Goal: Use online tool/utility: Utilize a website feature to perform a specific function

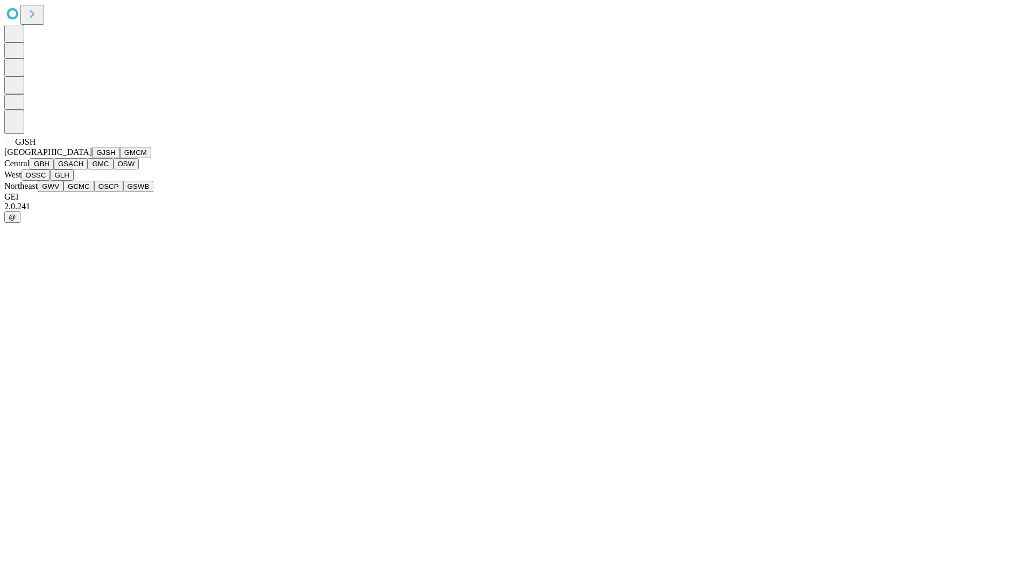
click at [92, 158] on button "GJSH" at bounding box center [106, 152] width 28 height 11
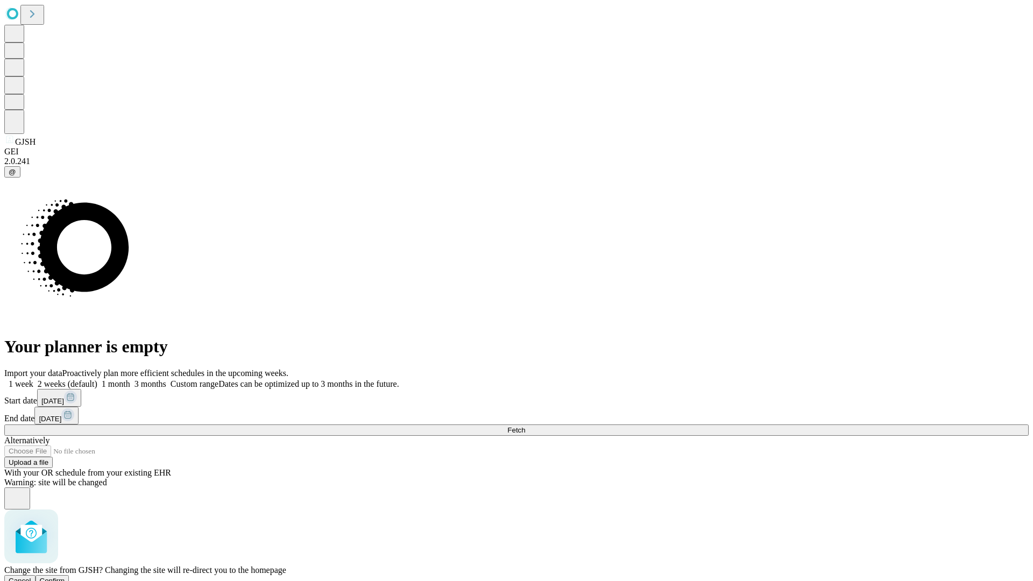
click at [65, 577] on span "Confirm" at bounding box center [52, 581] width 25 height 8
click at [33, 379] on label "1 week" at bounding box center [18, 383] width 29 height 9
click at [525, 426] on span "Fetch" at bounding box center [516, 430] width 18 height 8
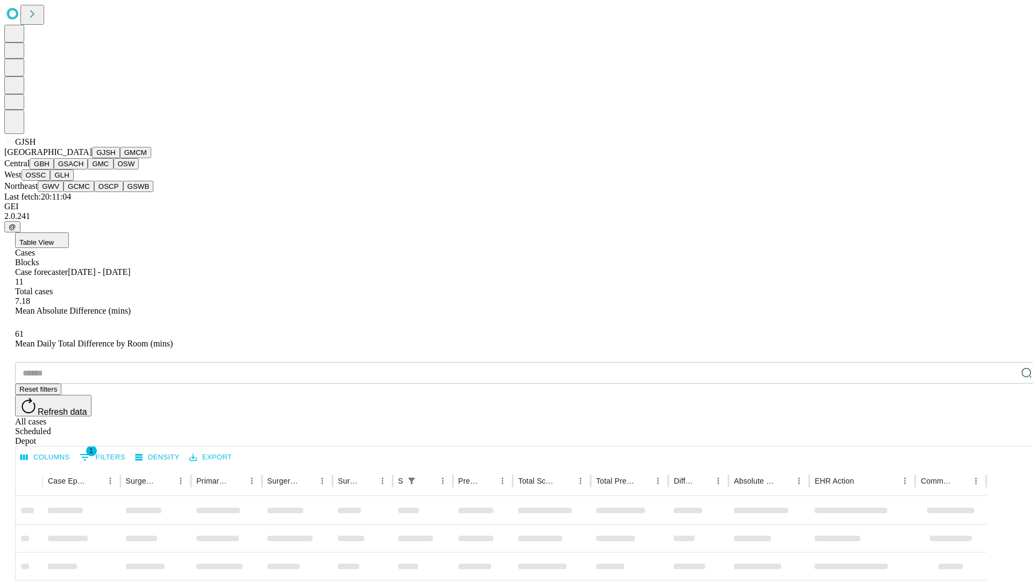
click at [120, 158] on button "GMCM" at bounding box center [135, 152] width 31 height 11
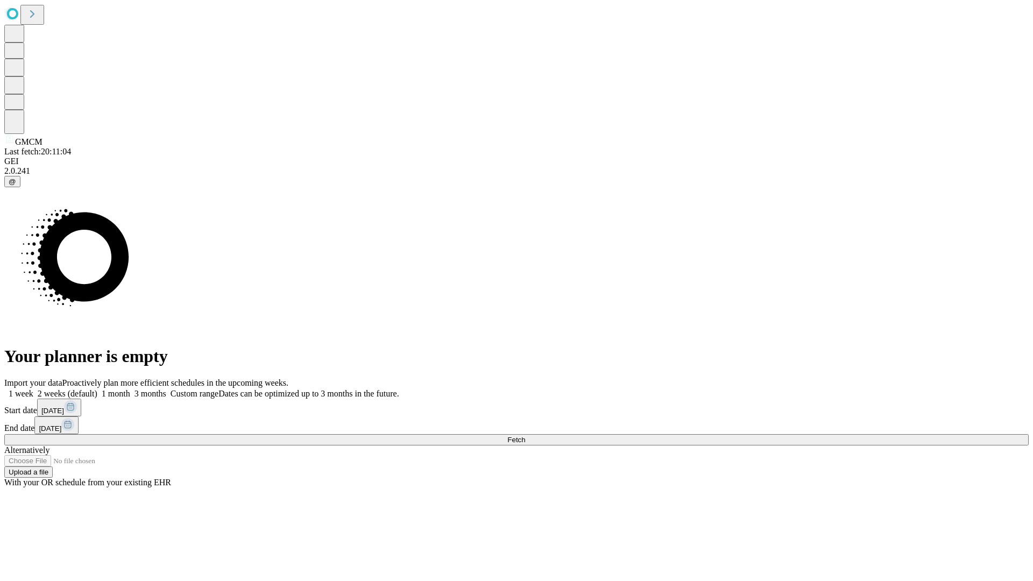
click at [33, 389] on label "1 week" at bounding box center [18, 393] width 29 height 9
click at [525, 436] on span "Fetch" at bounding box center [516, 440] width 18 height 8
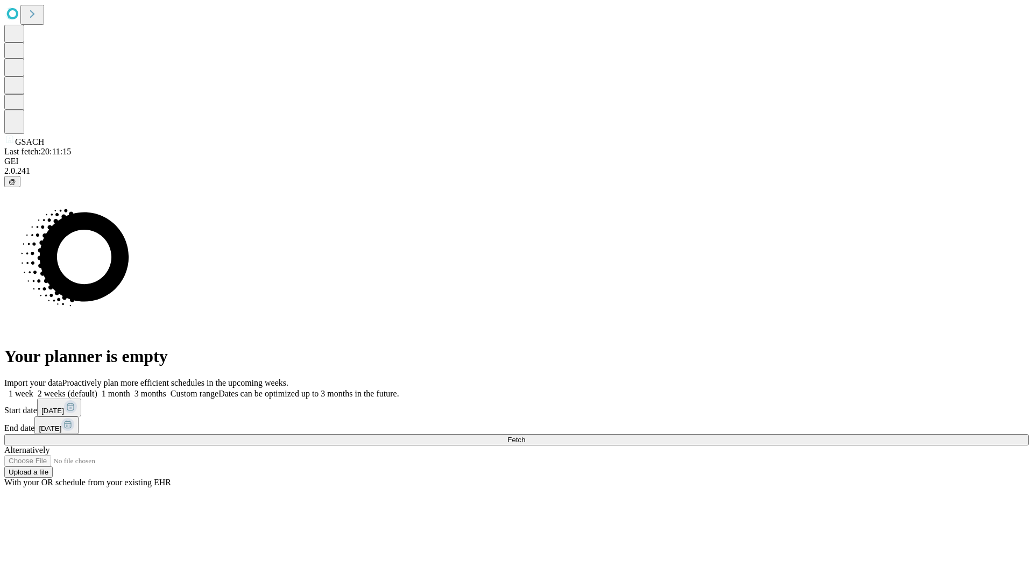
click at [525, 436] on span "Fetch" at bounding box center [516, 440] width 18 height 8
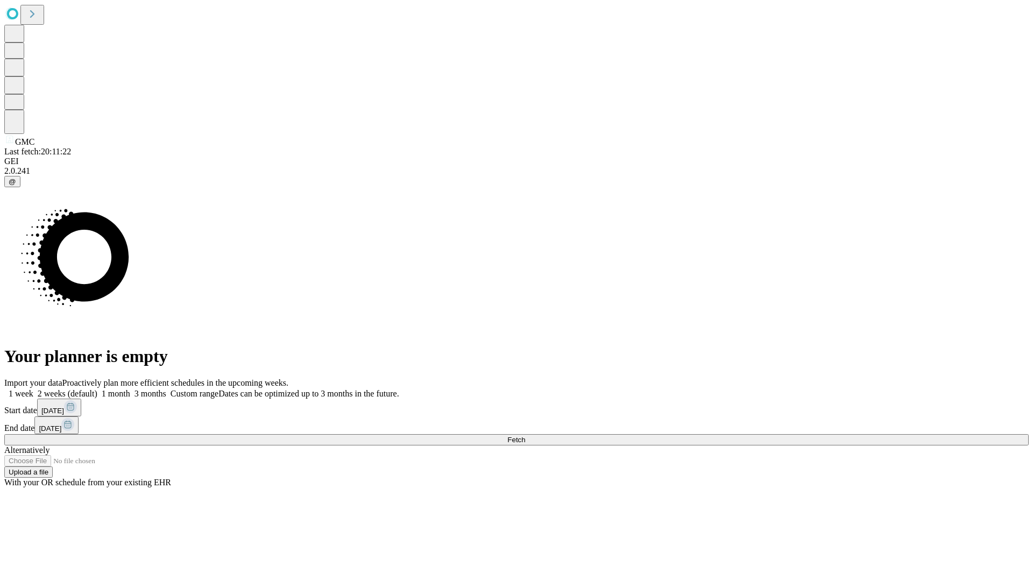
click at [33, 389] on label "1 week" at bounding box center [18, 393] width 29 height 9
click at [525, 436] on span "Fetch" at bounding box center [516, 440] width 18 height 8
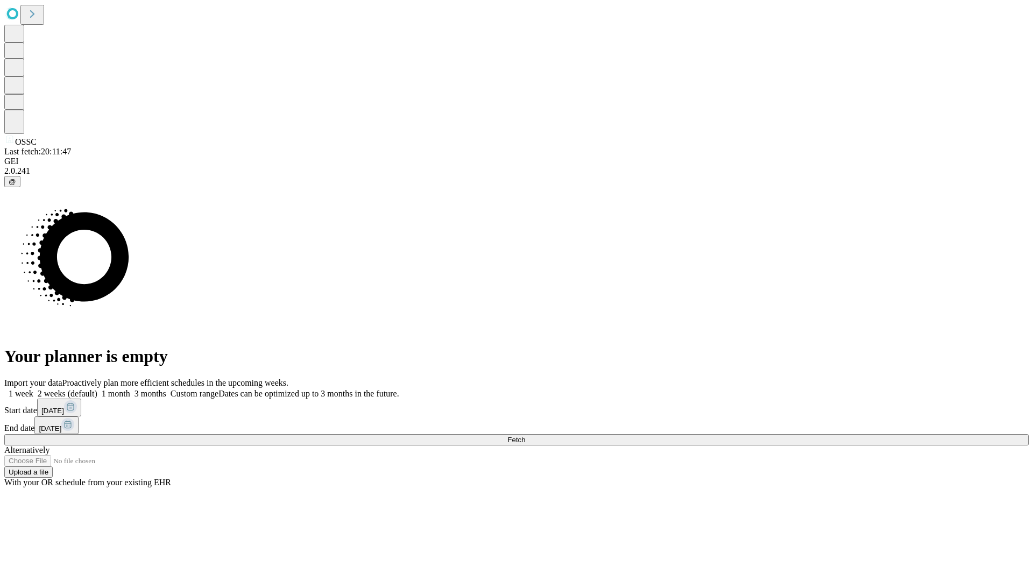
click at [525, 436] on span "Fetch" at bounding box center [516, 440] width 18 height 8
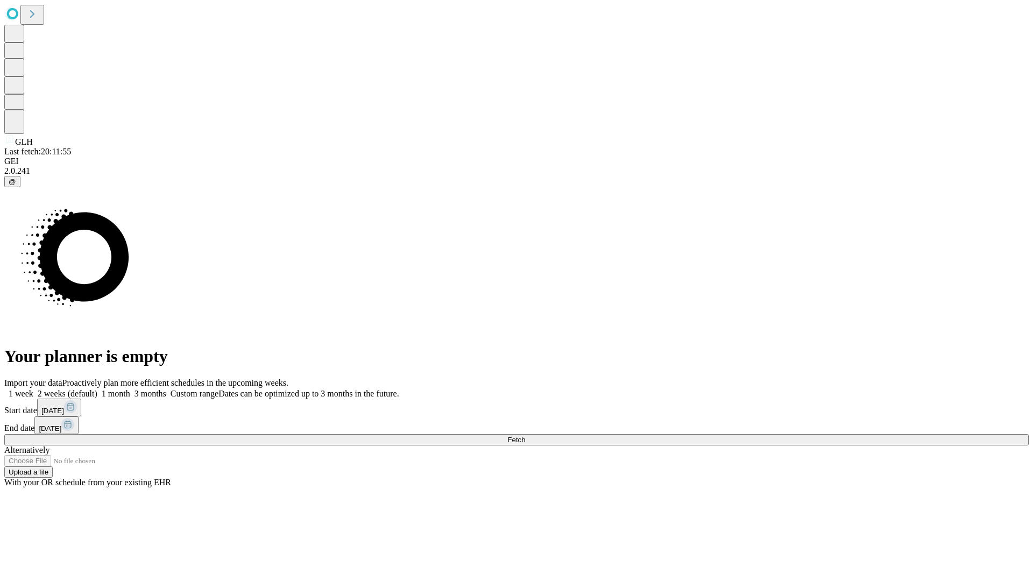
click at [33, 389] on label "1 week" at bounding box center [18, 393] width 29 height 9
click at [525, 436] on span "Fetch" at bounding box center [516, 440] width 18 height 8
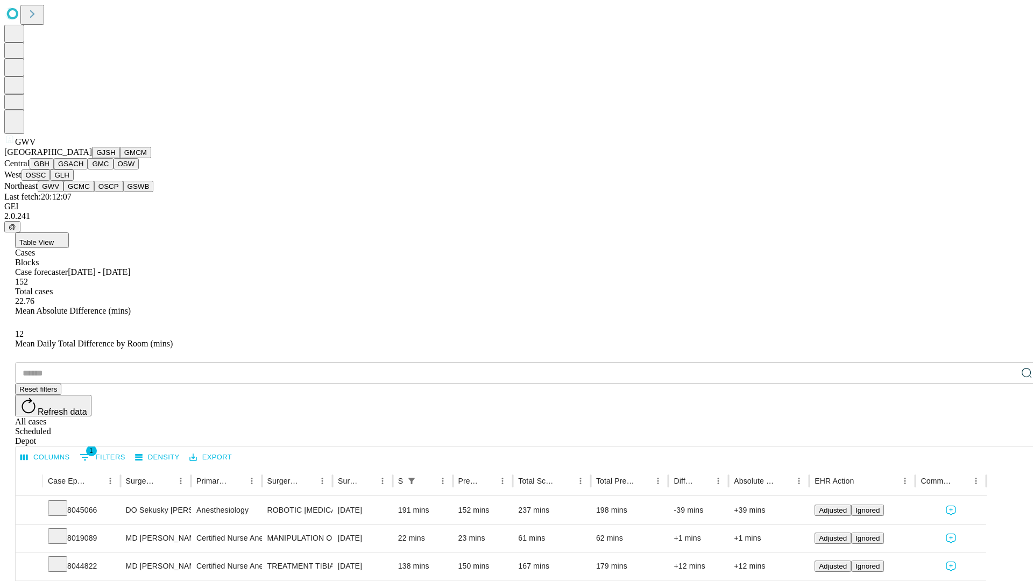
click at [83, 192] on button "GCMC" at bounding box center [79, 186] width 31 height 11
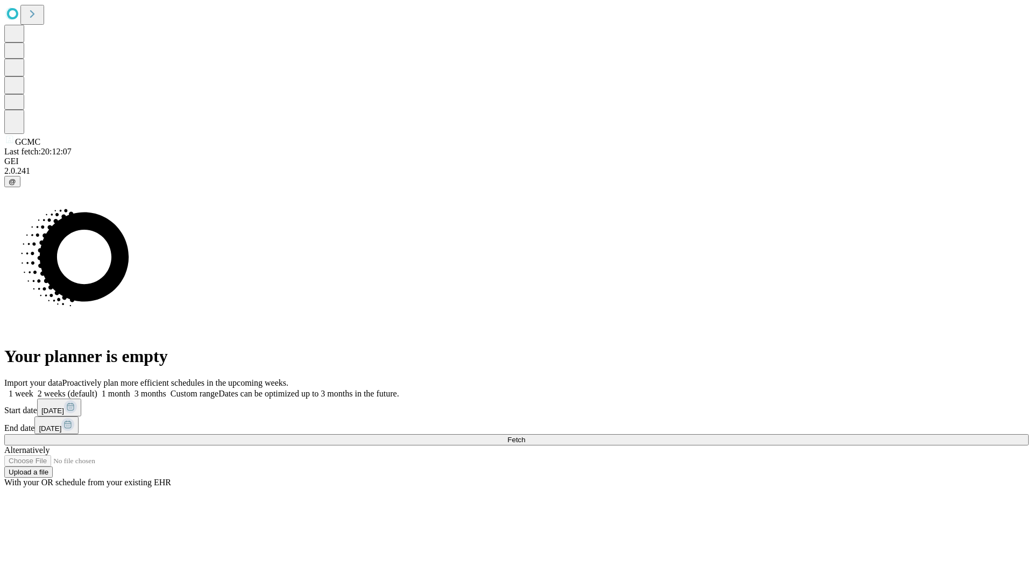
click at [33, 389] on label "1 week" at bounding box center [18, 393] width 29 height 9
click at [525, 436] on span "Fetch" at bounding box center [516, 440] width 18 height 8
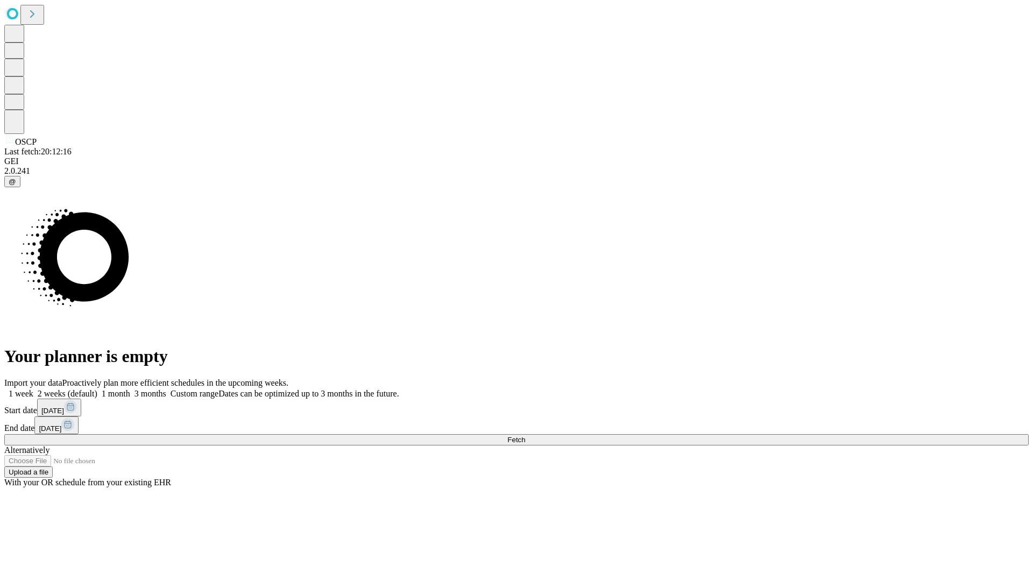
click at [33, 389] on label "1 week" at bounding box center [18, 393] width 29 height 9
click at [525, 436] on span "Fetch" at bounding box center [516, 440] width 18 height 8
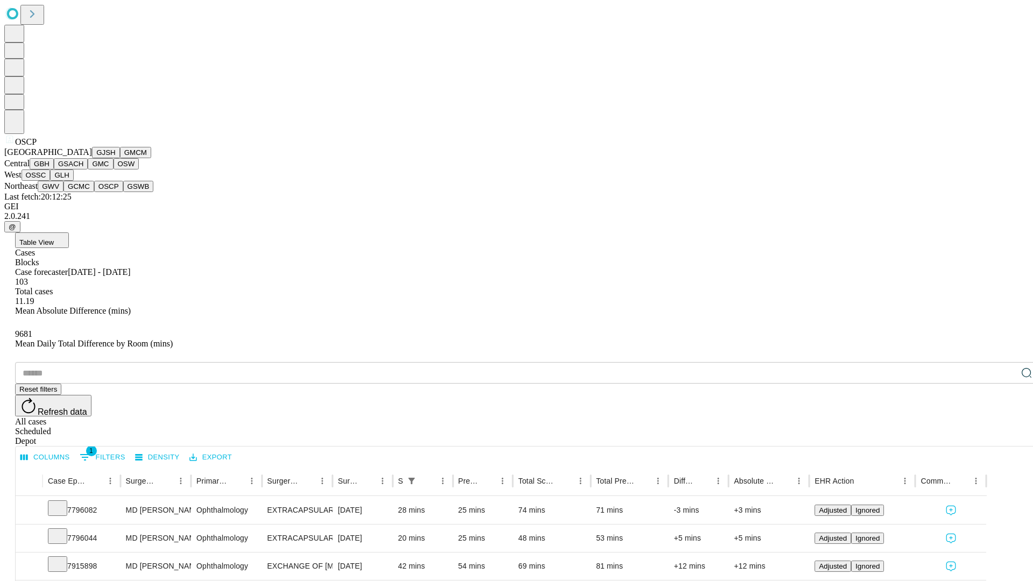
click at [123, 192] on button "GSWB" at bounding box center [138, 186] width 31 height 11
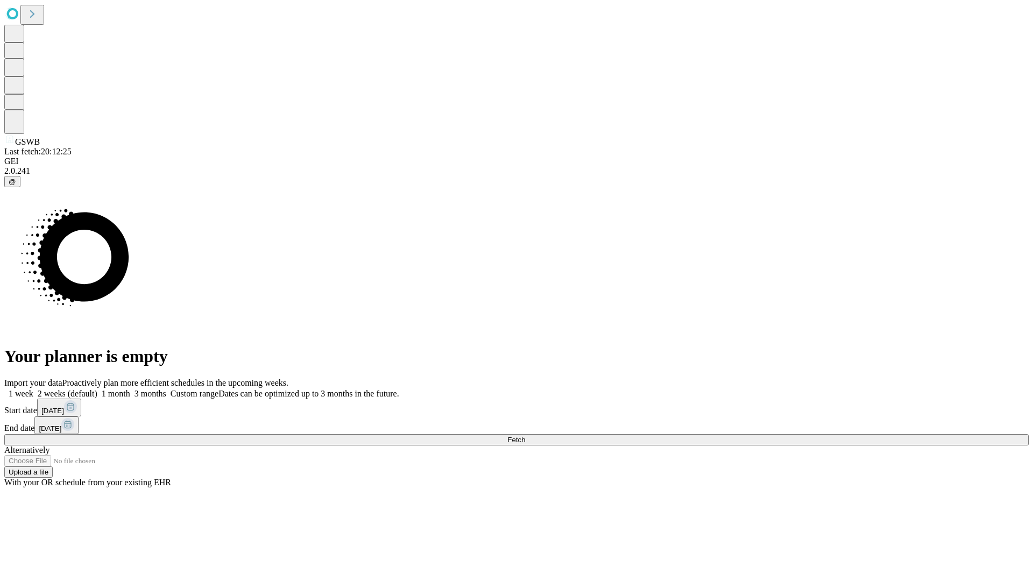
click at [525, 436] on span "Fetch" at bounding box center [516, 440] width 18 height 8
